Goal: Use online tool/utility: Utilize a website feature to perform a specific function

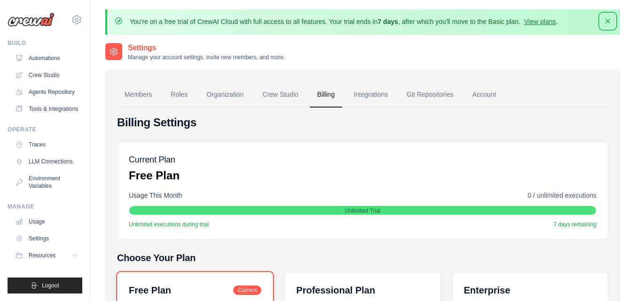
click at [609, 22] on icon "button" at bounding box center [607, 21] width 5 height 5
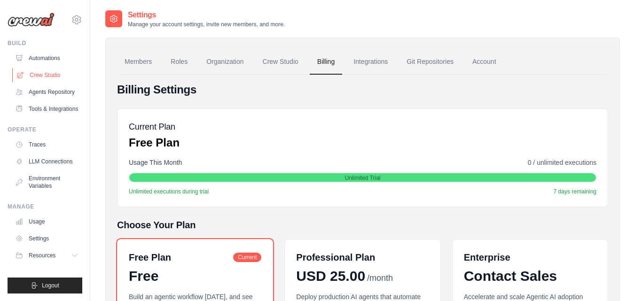
click at [41, 75] on link "Crew Studio" at bounding box center [47, 75] width 71 height 15
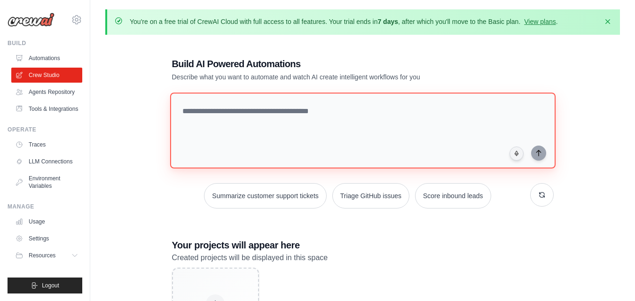
paste textarea "**********"
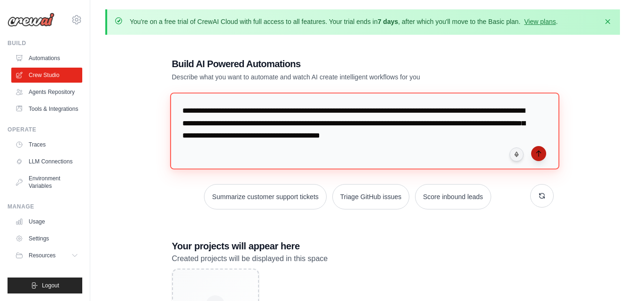
type textarea "**********"
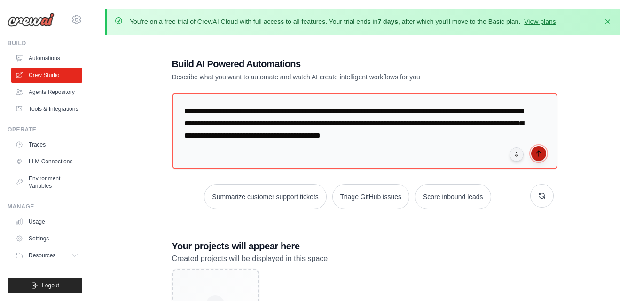
click at [539, 152] on icon "submit" at bounding box center [538, 154] width 4 height 6
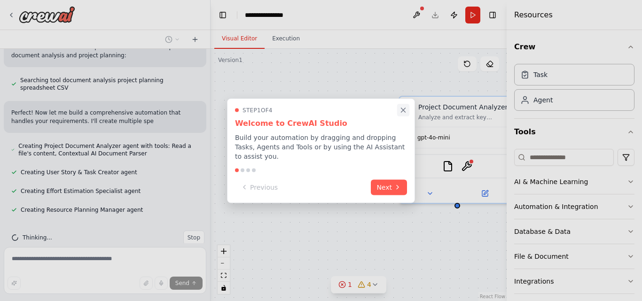
click at [402, 112] on icon "Close walkthrough" at bounding box center [403, 110] width 4 height 4
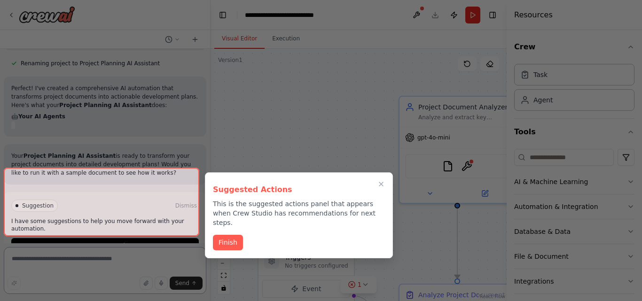
scroll to position [616, 0]
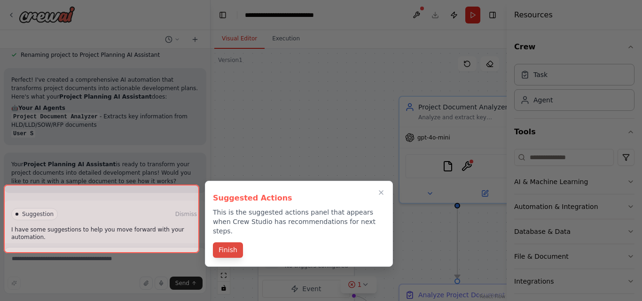
click at [233, 231] on div "Suggested Actions This is the suggested actions panel that appears when Crew St…" at bounding box center [299, 224] width 188 height 86
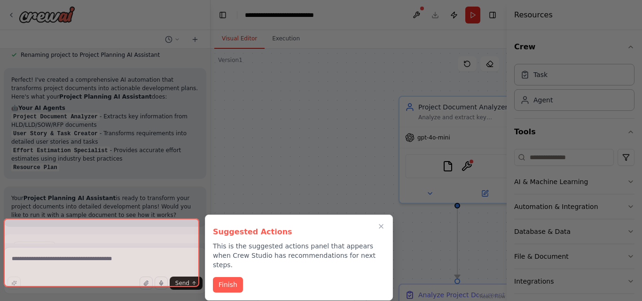
click at [221, 265] on div "Suggested Actions This is the suggested actions panel that appears when Crew St…" at bounding box center [299, 258] width 188 height 86
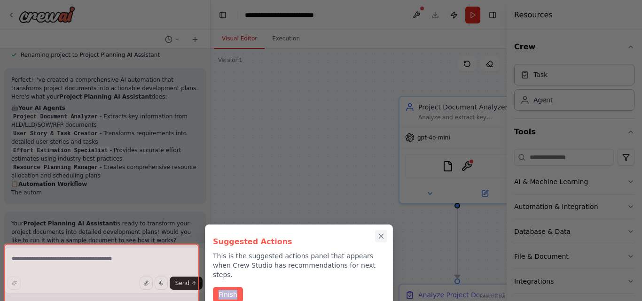
click at [380, 236] on icon "Close walkthrough" at bounding box center [381, 236] width 8 height 8
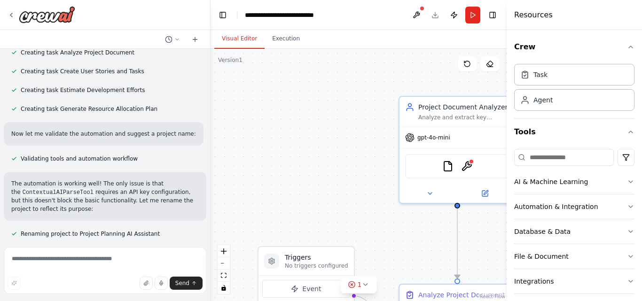
scroll to position [440, 0]
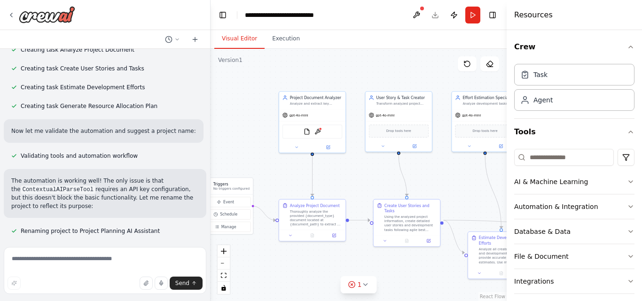
drag, startPoint x: 313, startPoint y: 166, endPoint x: 235, endPoint y: 120, distance: 90.0
click at [235, 120] on div ".deletable-edge-delete-btn { width: 20px; height: 20px; border: 0px solid #ffff…" at bounding box center [359, 175] width 296 height 252
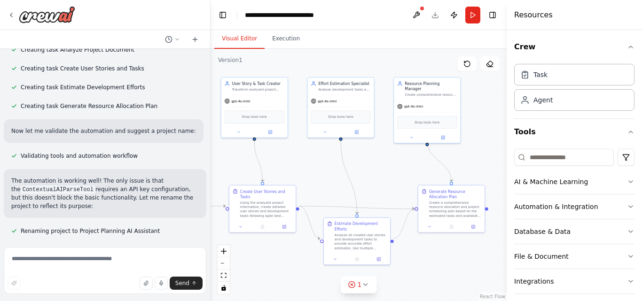
scroll to position [957, 0]
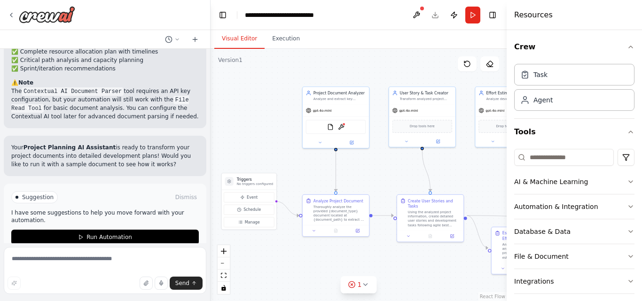
drag, startPoint x: 402, startPoint y: 151, endPoint x: 464, endPoint y: 158, distance: 62.0
click at [464, 158] on div ".deletable-edge-delete-btn { width: 20px; height: 20px; border: 0px solid #ffff…" at bounding box center [359, 175] width 296 height 252
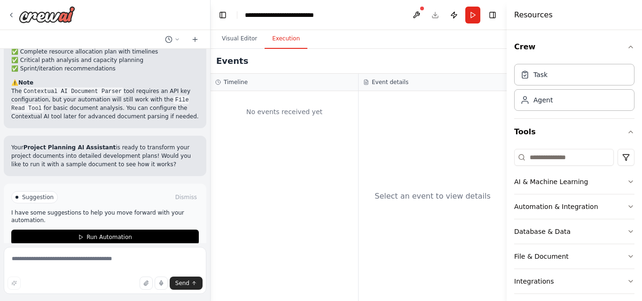
click at [278, 39] on button "Execution" at bounding box center [286, 39] width 43 height 20
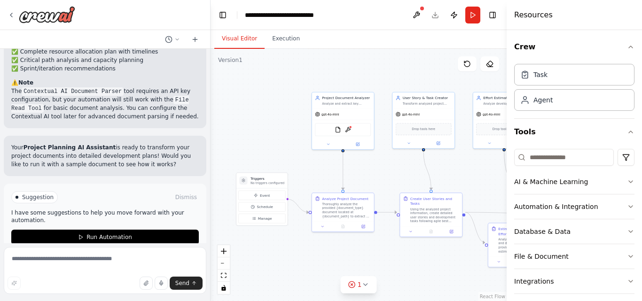
click at [236, 37] on button "Visual Editor" at bounding box center [239, 39] width 50 height 20
